Goal: Task Accomplishment & Management: Use online tool/utility

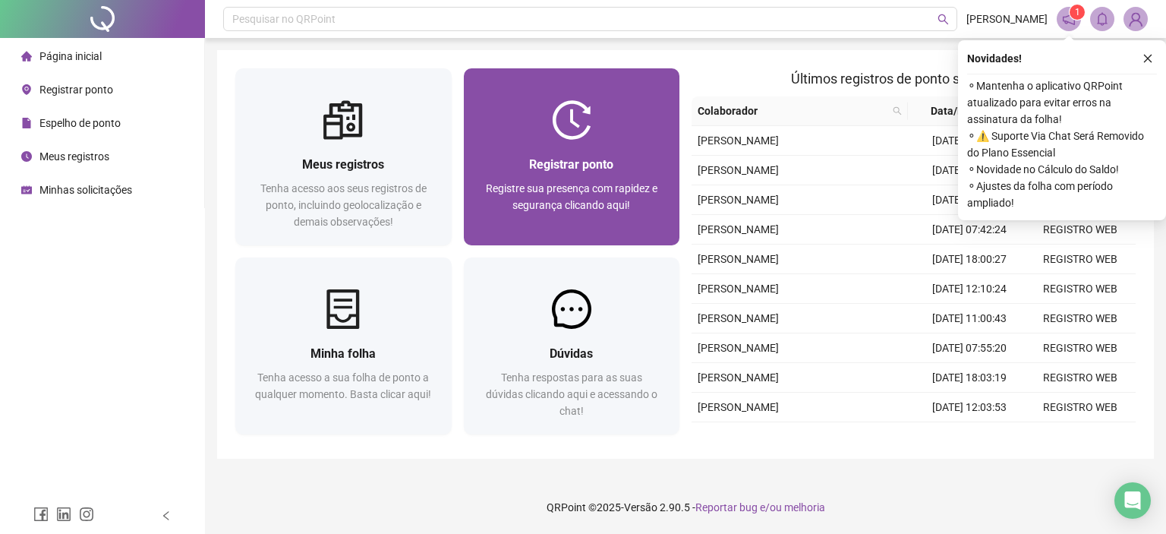
click at [568, 159] on span "Registrar ponto" at bounding box center [571, 164] width 84 height 14
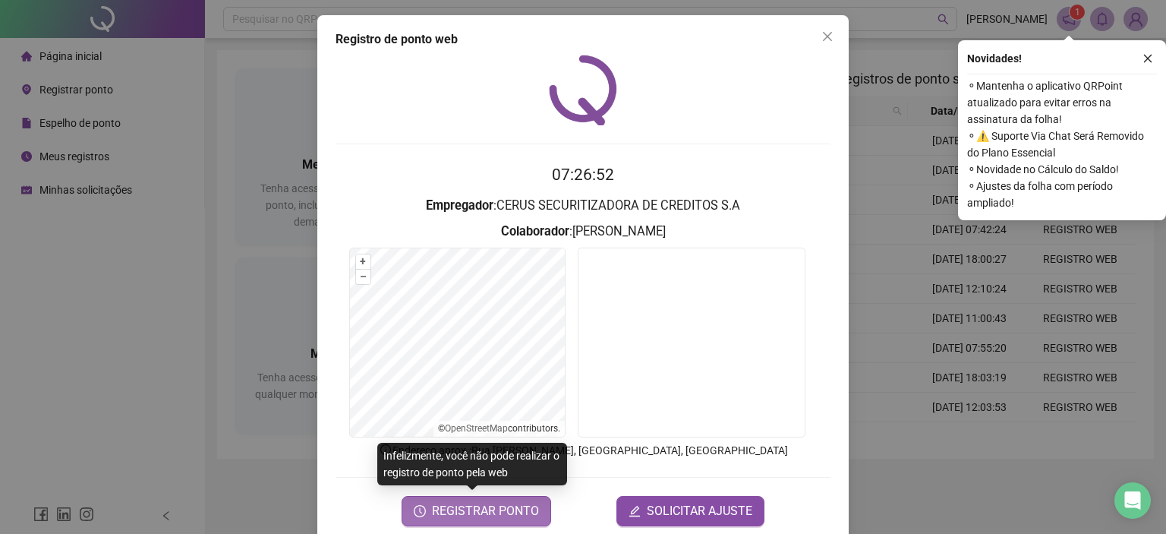
click at [462, 508] on span "REGISTRAR PONTO" at bounding box center [485, 511] width 107 height 18
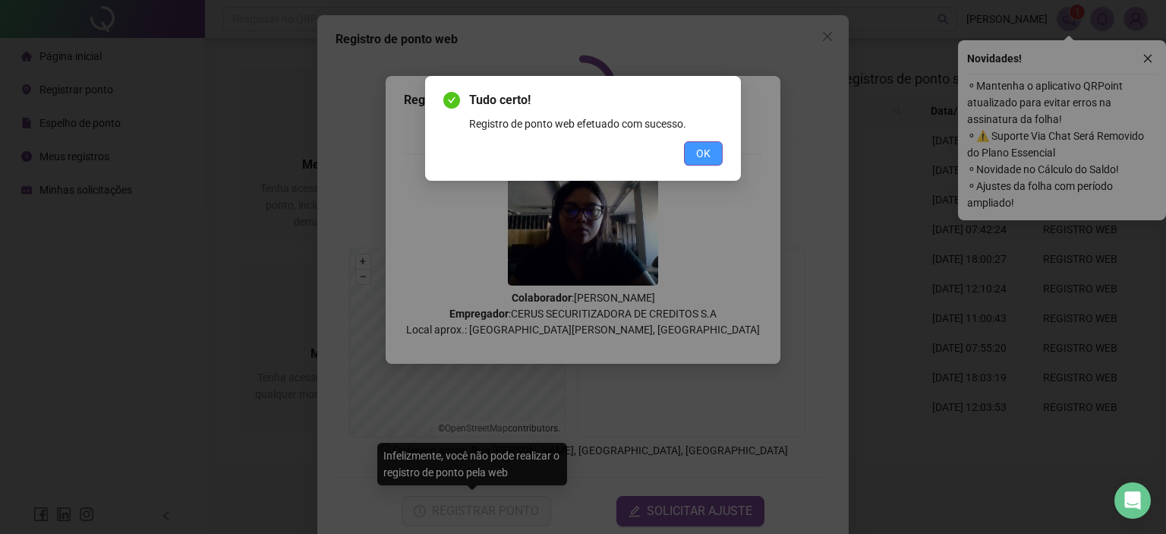
click at [694, 145] on button "OK" at bounding box center [703, 153] width 39 height 24
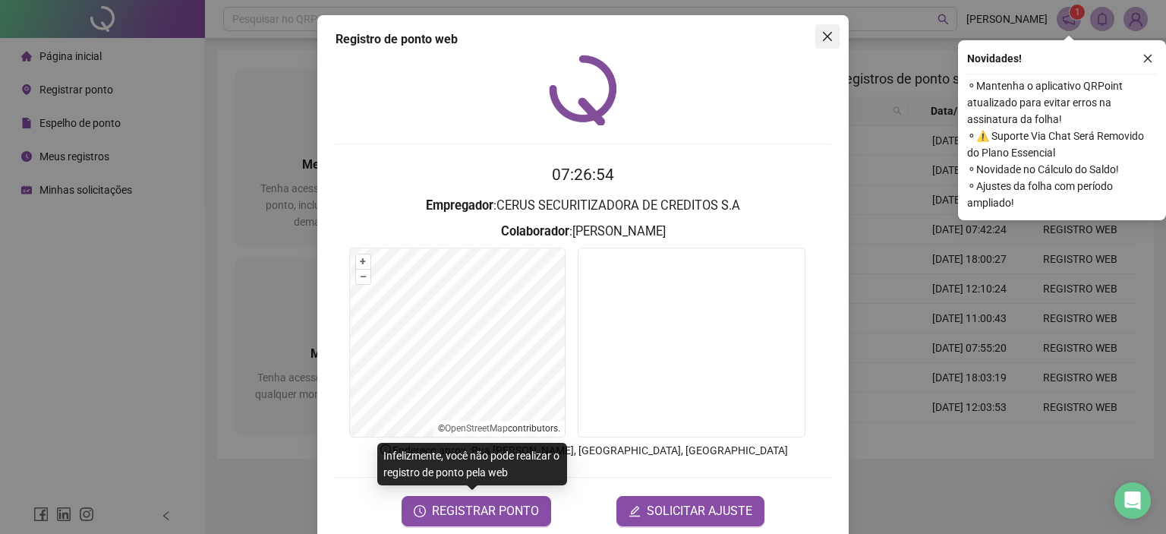
click at [821, 34] on icon "close" at bounding box center [827, 36] width 12 height 12
